Goal: Find specific page/section: Find specific page/section

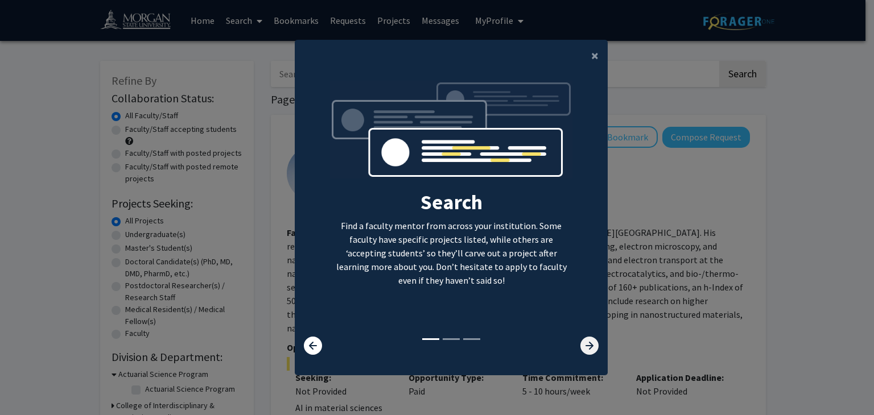
click at [580, 349] on icon at bounding box center [589, 346] width 18 height 18
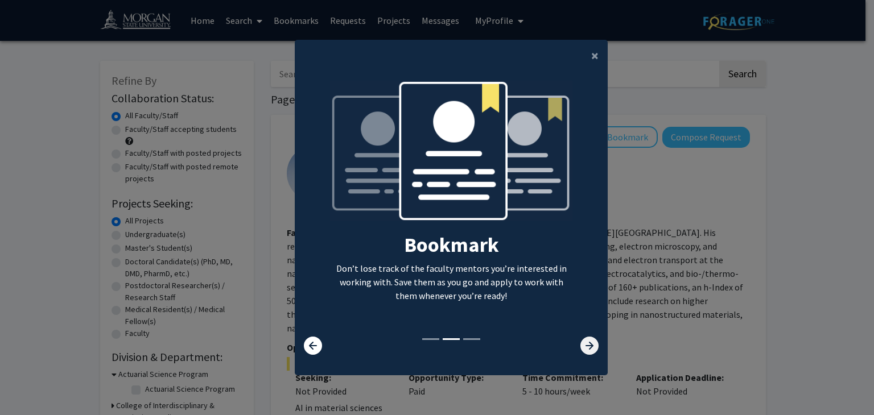
click at [580, 349] on icon at bounding box center [589, 346] width 18 height 18
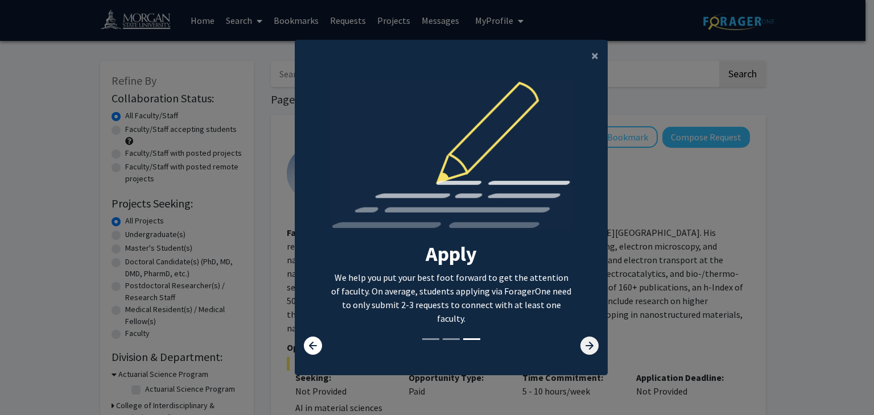
click at [580, 349] on icon at bounding box center [589, 346] width 18 height 18
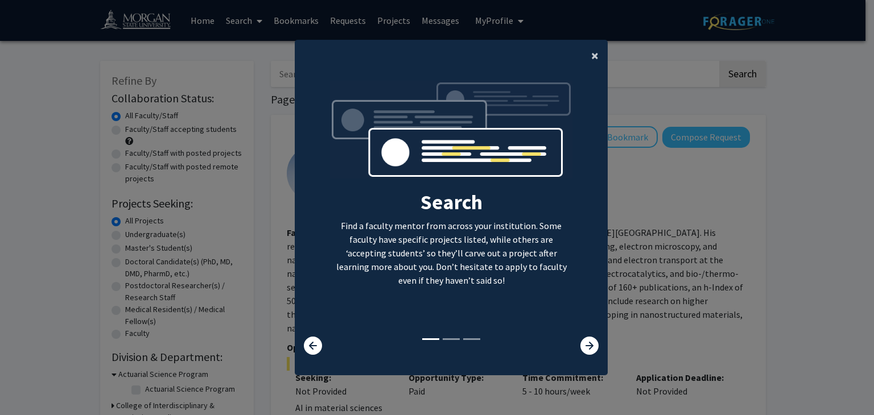
click at [592, 55] on span "×" at bounding box center [594, 56] width 7 height 18
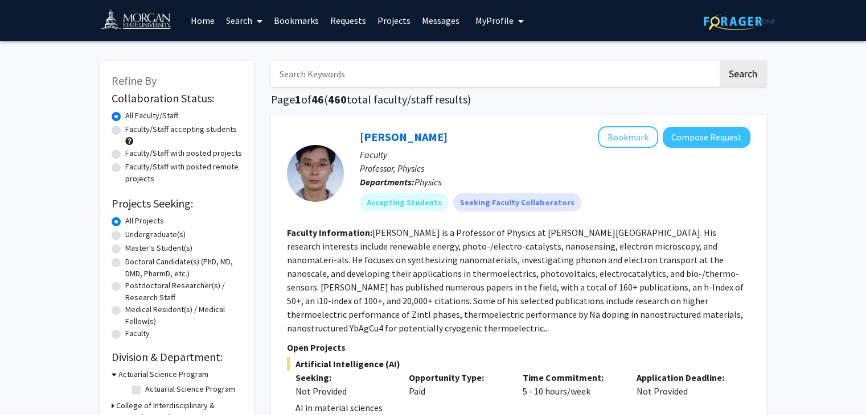
click at [141, 26] on img at bounding box center [140, 22] width 81 height 26
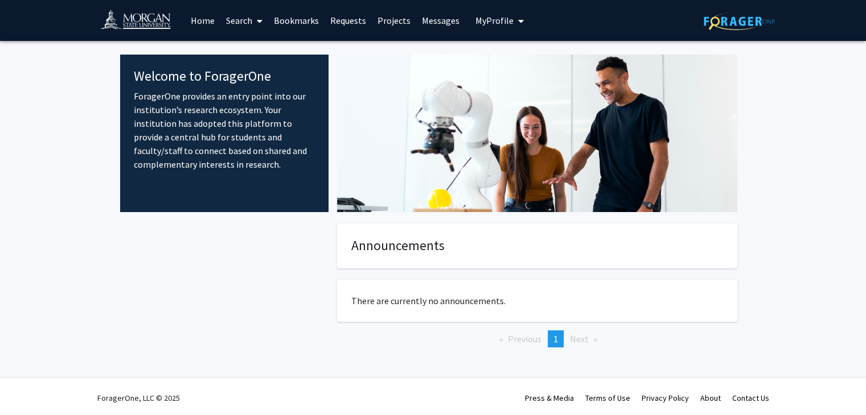
click at [726, 16] on img at bounding box center [738, 22] width 71 height 18
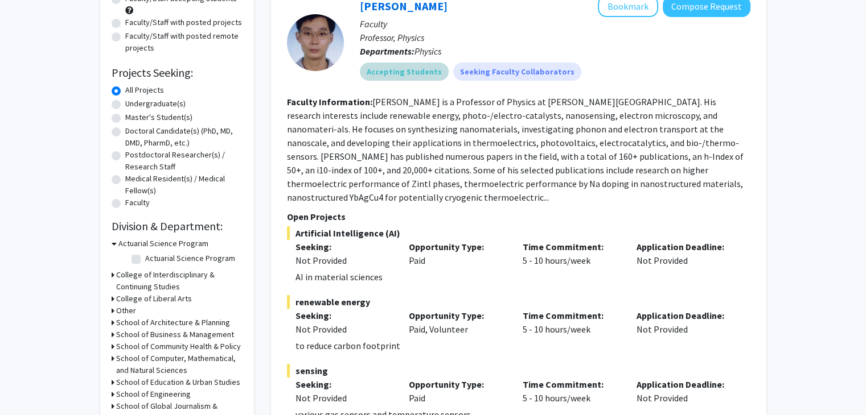
scroll to position [131, 0]
